Goal: Information Seeking & Learning: Find specific fact

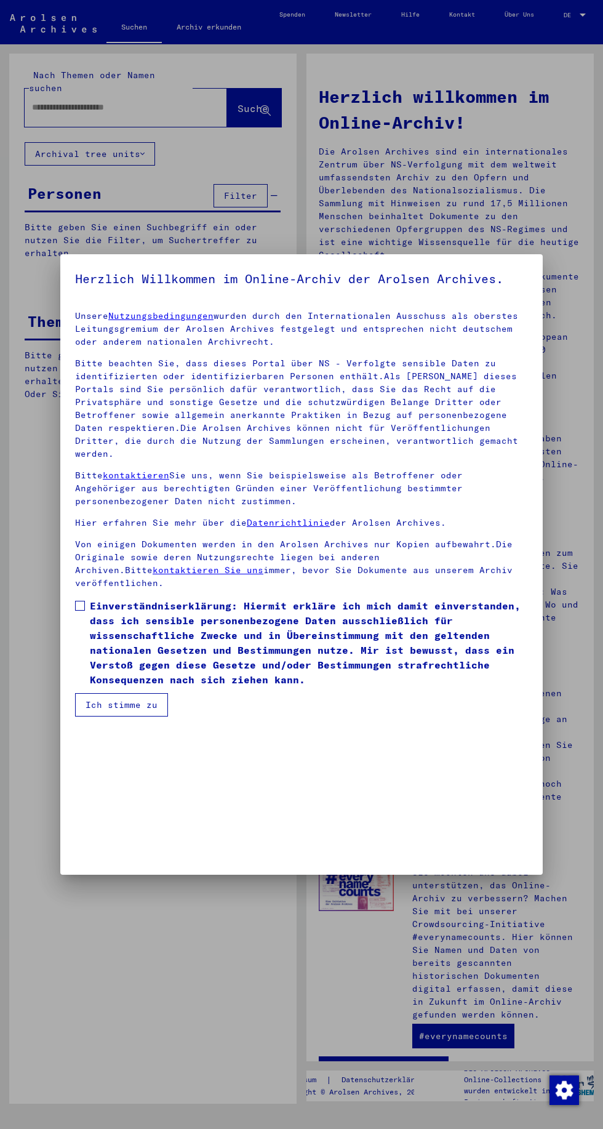
type input "*****"
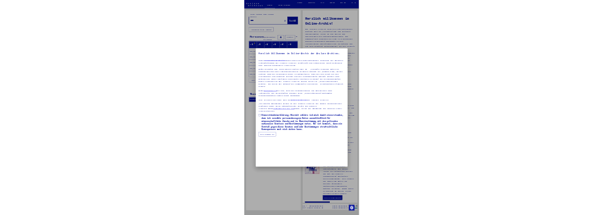
scroll to position [7, 0]
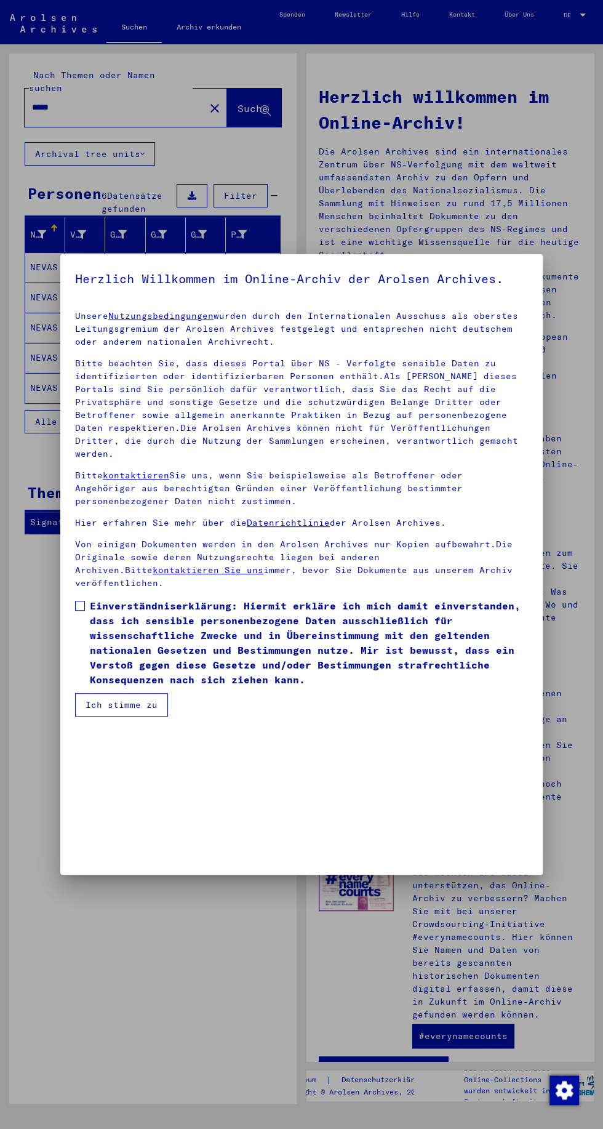
click at [330, 528] on link "Datenrichtlinie" at bounding box center [288, 522] width 83 height 11
click at [488, 183] on div at bounding box center [301, 564] width 603 height 1129
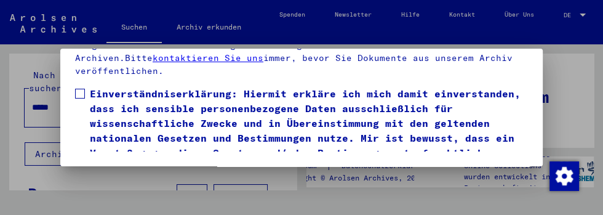
scroll to position [108, 0]
click at [127, 181] on button "Ich stimme zu" at bounding box center [121, 192] width 93 height 23
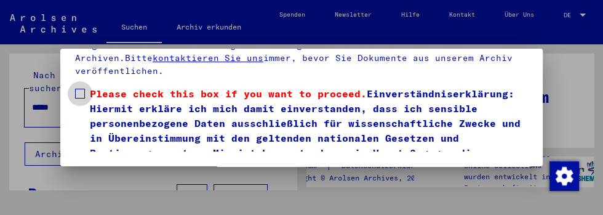
scroll to position [238, 0]
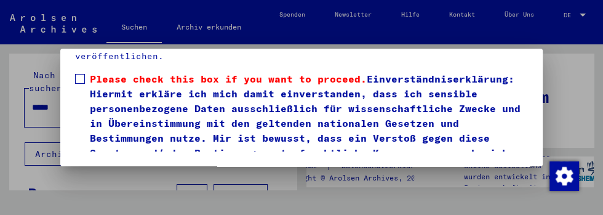
click at [124, 181] on button "Ich stimme zu" at bounding box center [121, 192] width 93 height 23
click at [150, 181] on button "Ich stimme zu" at bounding box center [121, 192] width 93 height 23
click at [133, 181] on button "Ich stimme zu" at bounding box center [121, 192] width 93 height 23
click at [129, 181] on button "Ich stimme zu" at bounding box center [121, 192] width 93 height 23
click at [135, 181] on button "Ich stimme zu" at bounding box center [121, 192] width 93 height 23
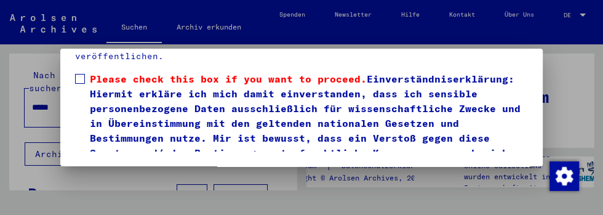
click at [124, 181] on button "Ich stimme zu" at bounding box center [121, 192] width 93 height 23
click at [135, 181] on button "Ich stimme zu" at bounding box center [121, 192] width 93 height 23
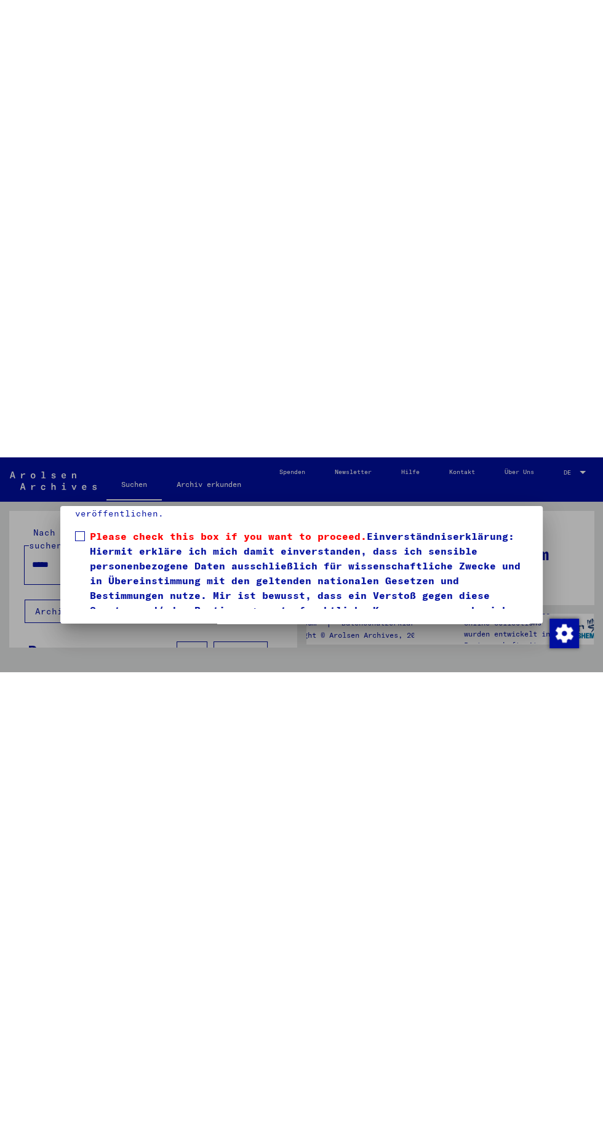
scroll to position [22, 0]
